Goal: Entertainment & Leisure: Consume media (video, audio)

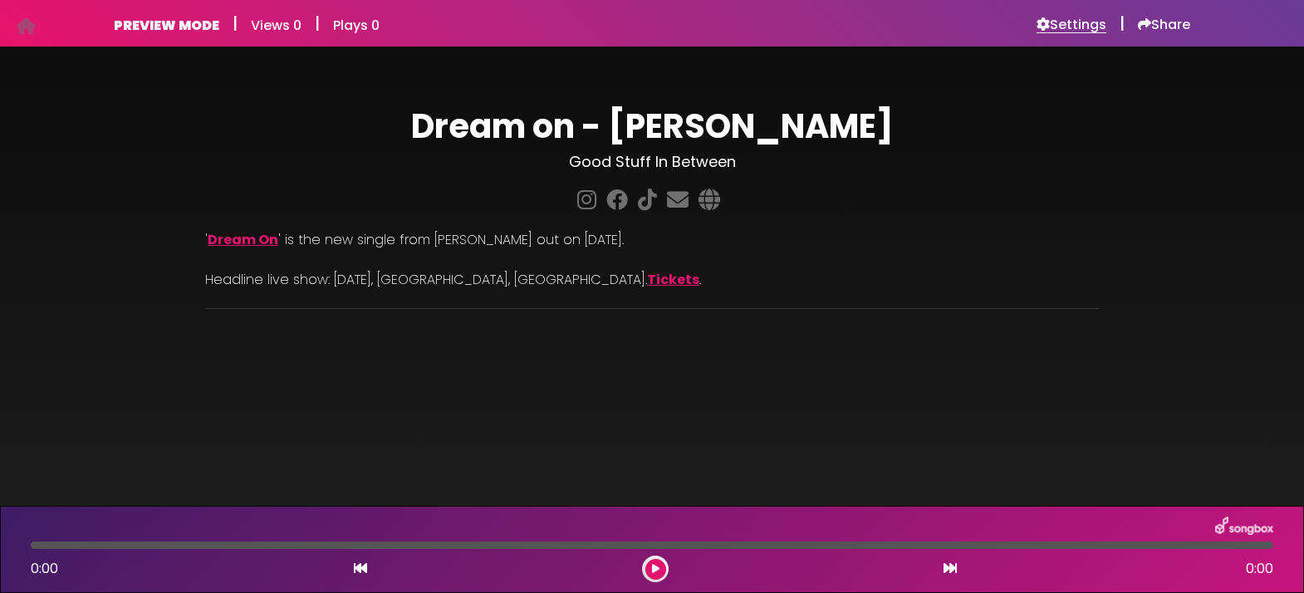
click at [1065, 26] on h6 "Settings" at bounding box center [1072, 25] width 70 height 17
click at [1069, 17] on h6 "Settings" at bounding box center [1072, 25] width 70 height 17
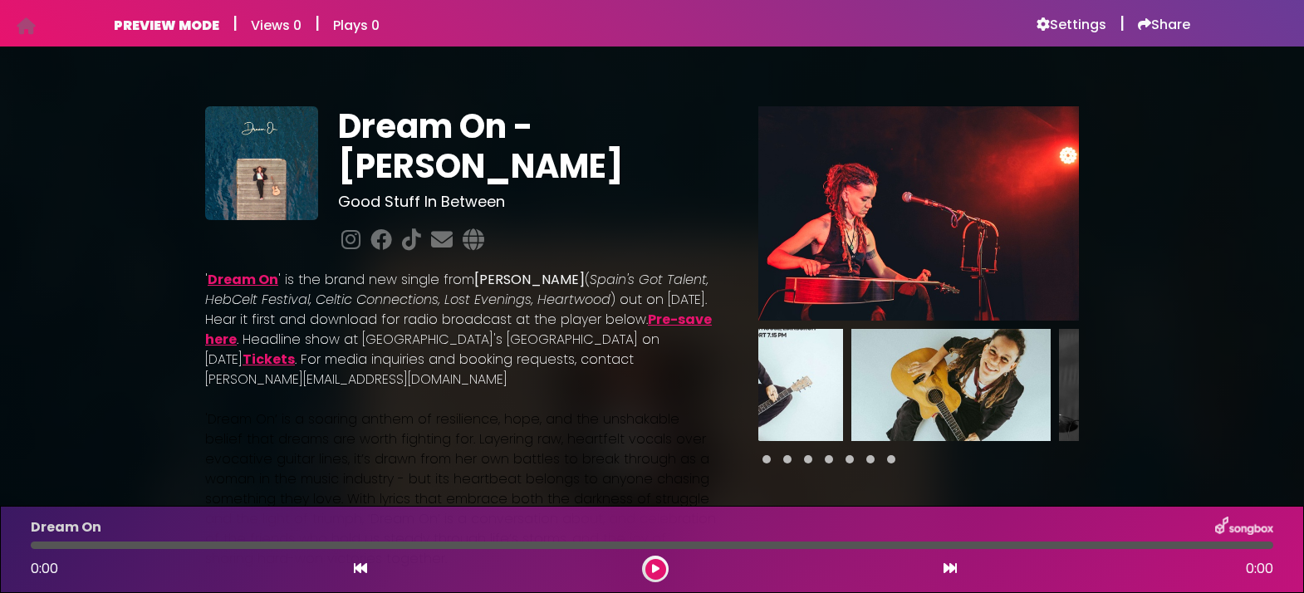
scroll to position [0, 916]
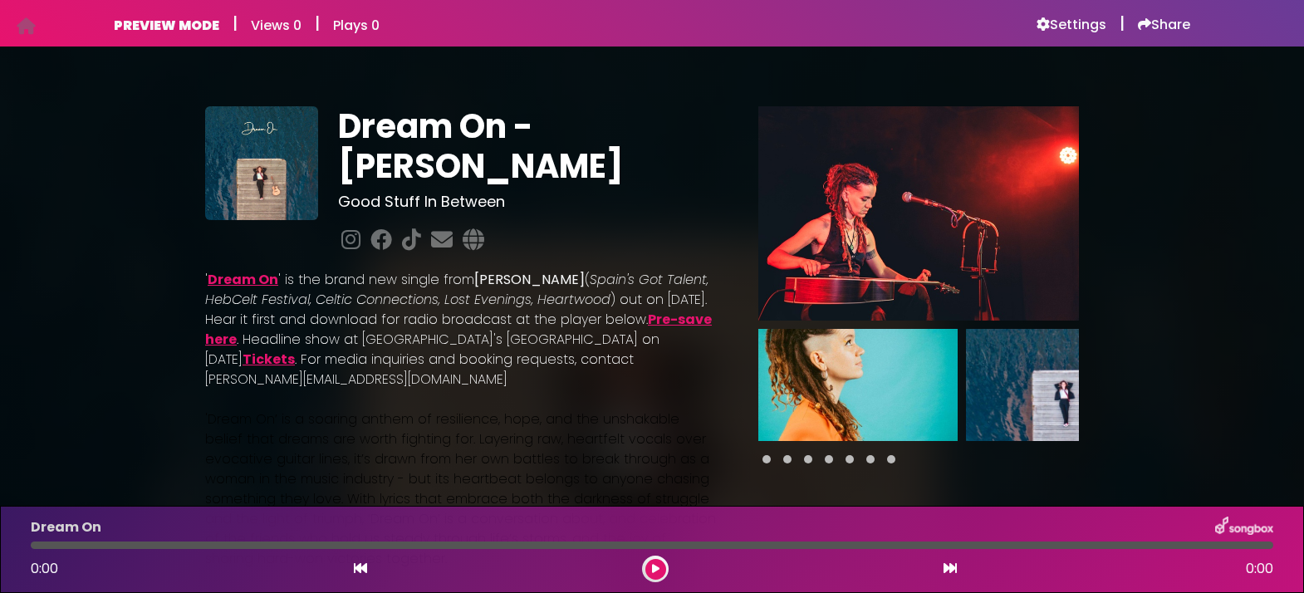
click at [159, 22] on h6 "PREVIEW MODE" at bounding box center [166, 25] width 105 height 16
click at [171, 27] on h6 "PREVIEW MODE" at bounding box center [166, 25] width 105 height 16
click at [23, 27] on icon at bounding box center [26, 26] width 19 height 1
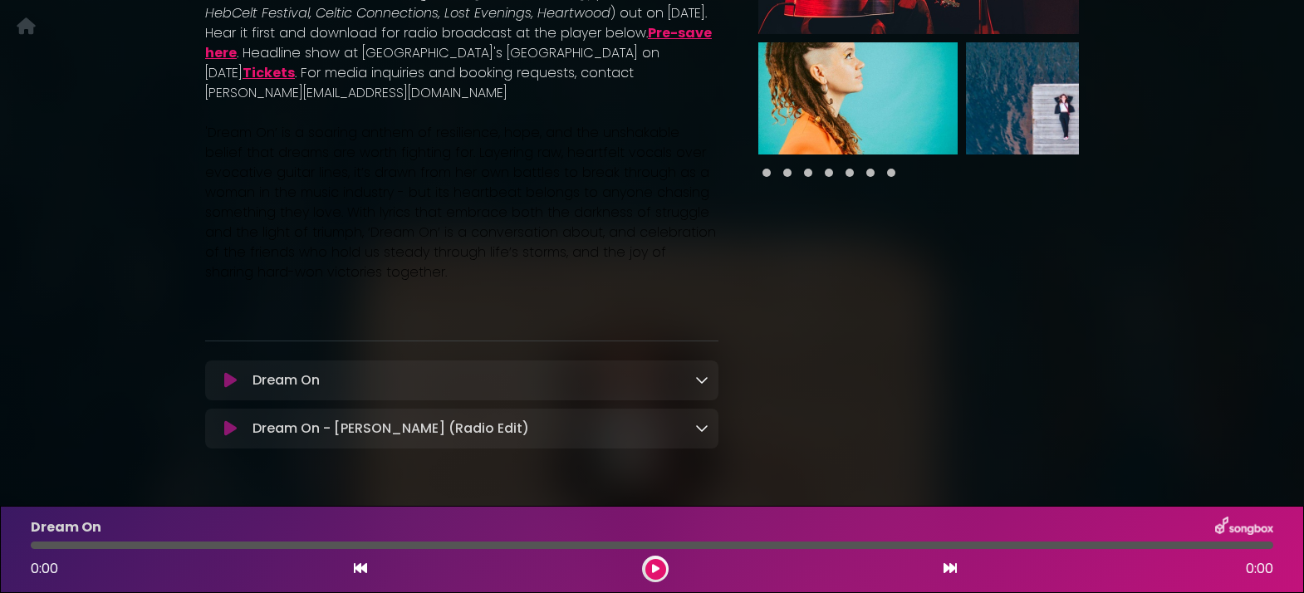
scroll to position [283, 0]
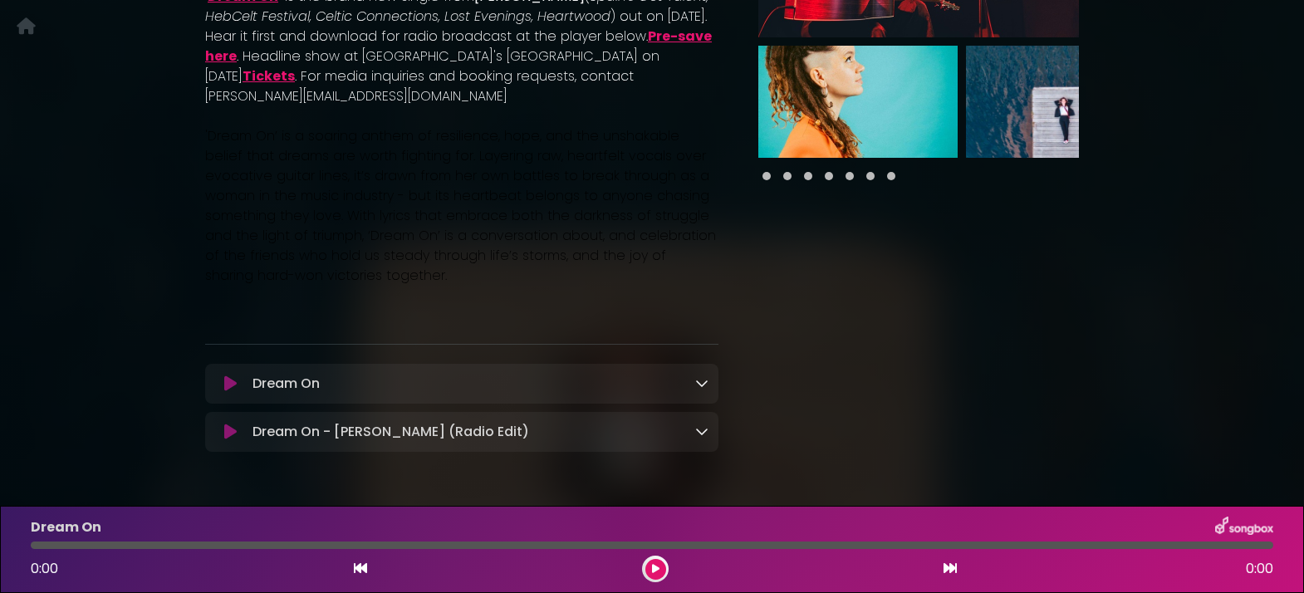
click at [655, 569] on icon at bounding box center [655, 569] width 7 height 10
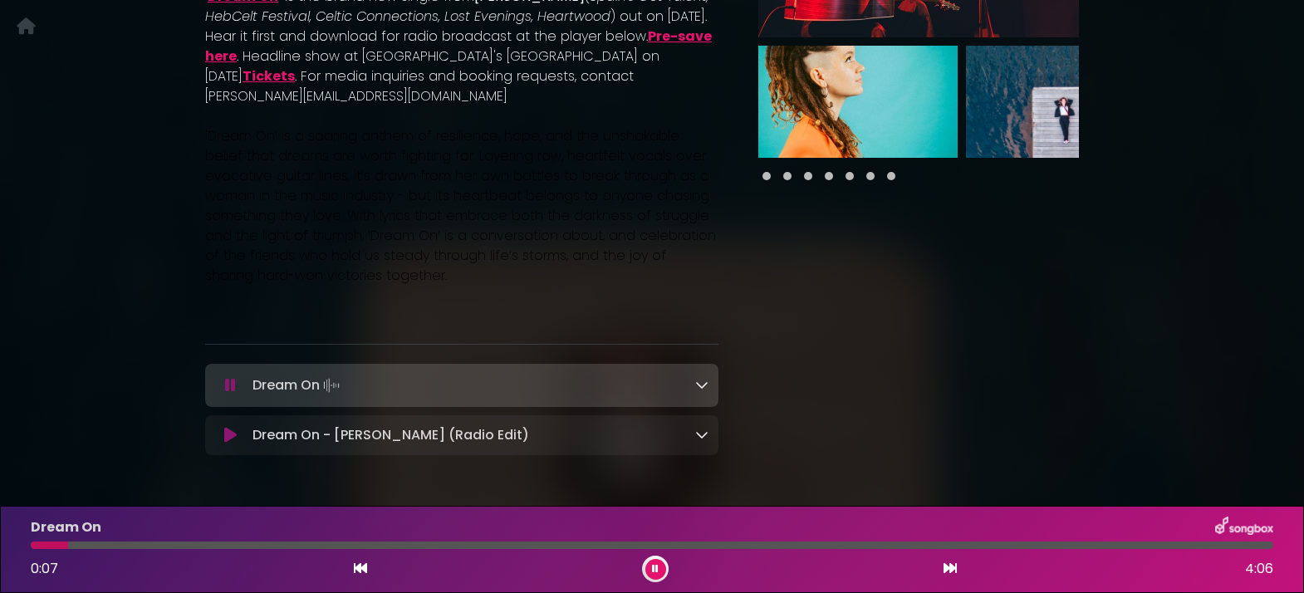
click at [704, 381] on icon at bounding box center [701, 384] width 13 height 13
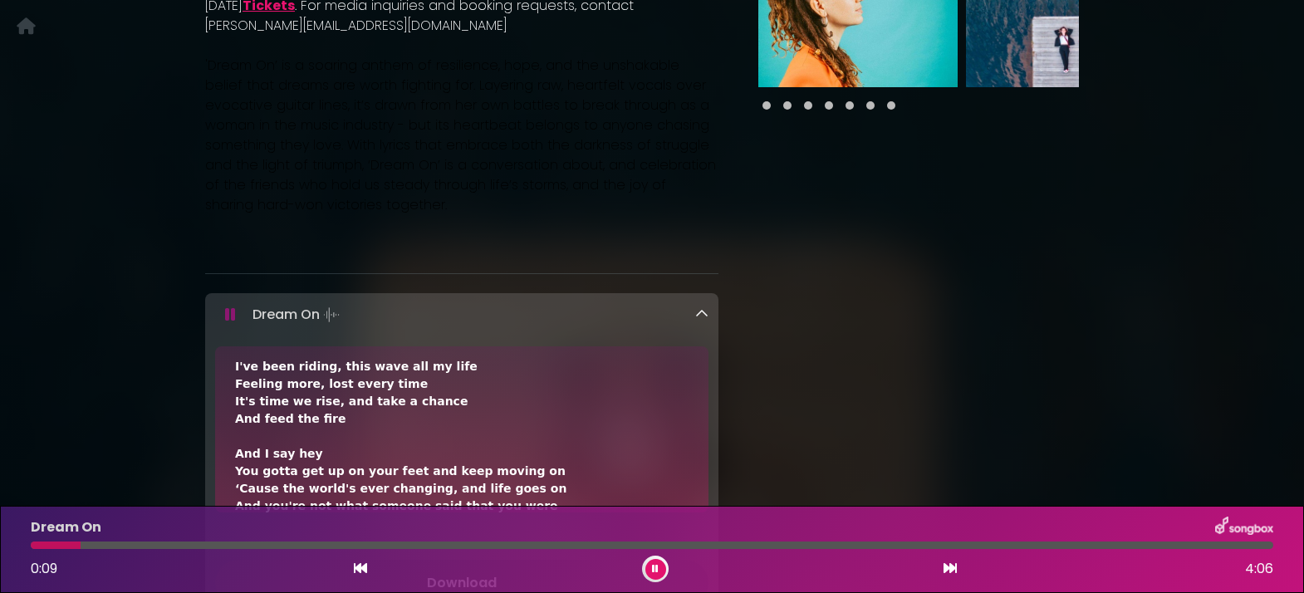
scroll to position [19, 0]
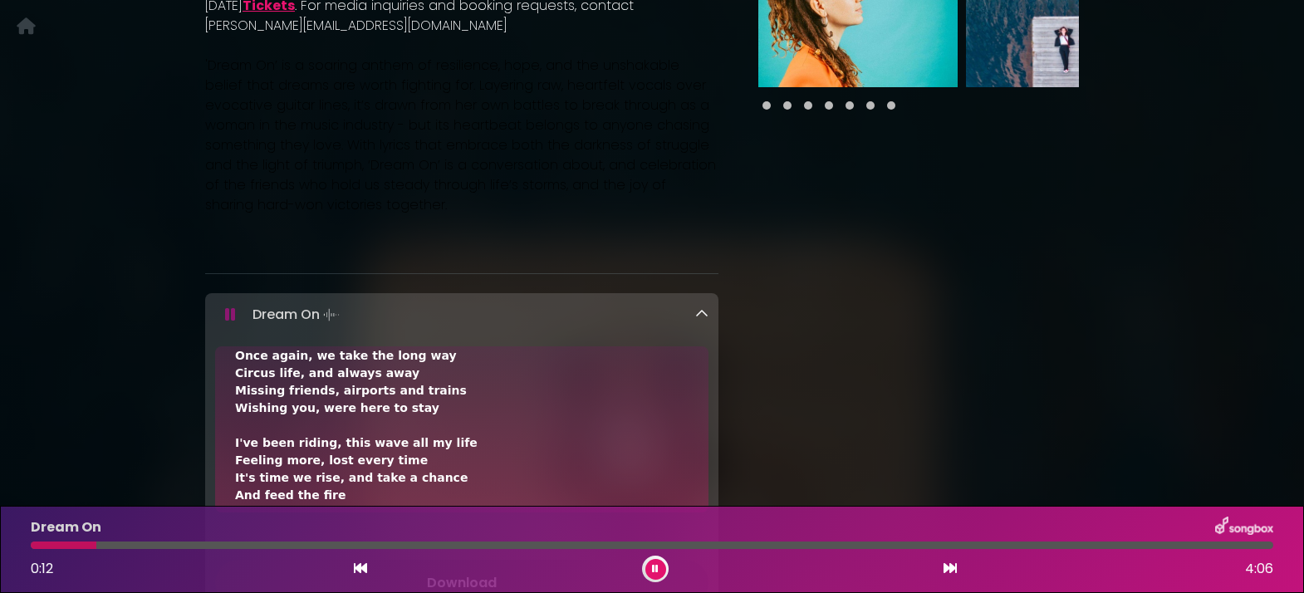
click at [655, 566] on icon at bounding box center [655, 569] width 7 height 10
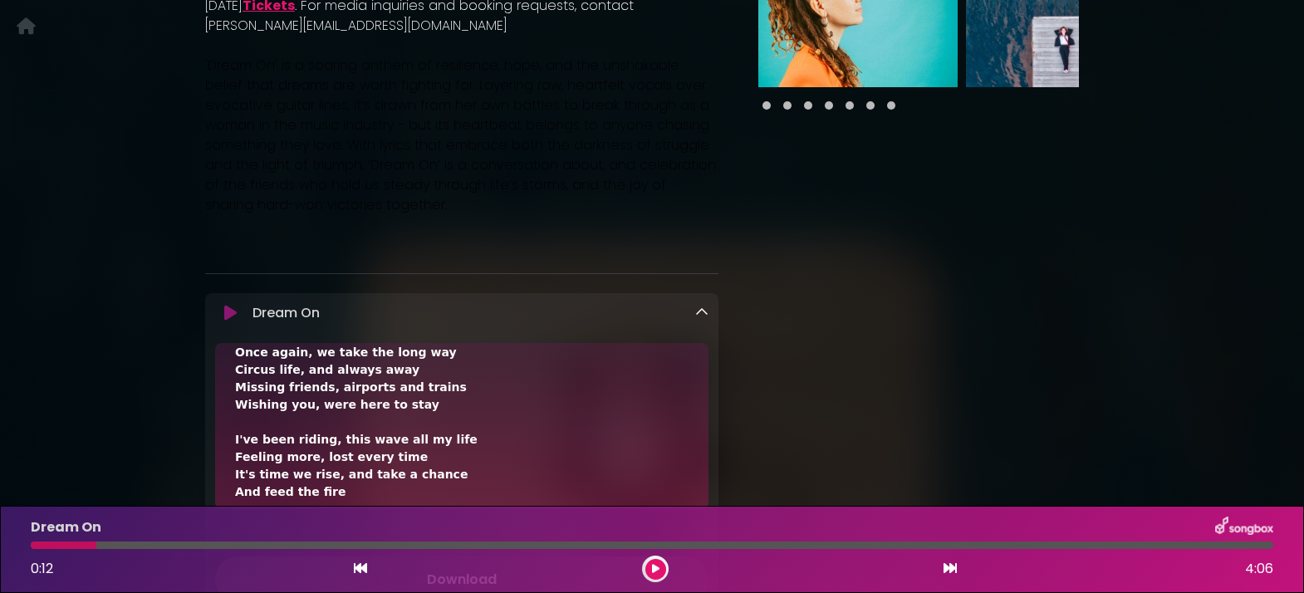
scroll to position [218, 0]
